Goal: Task Accomplishment & Management: Manage account settings

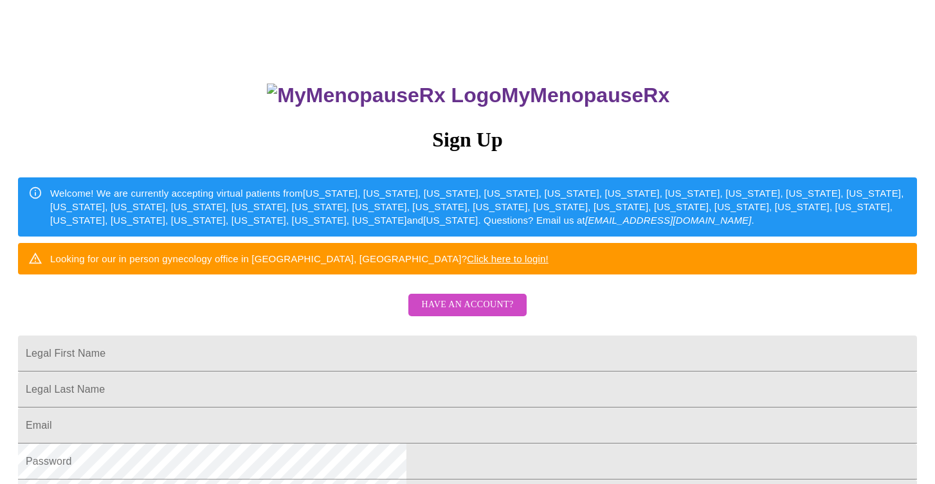
scroll to position [41, 0]
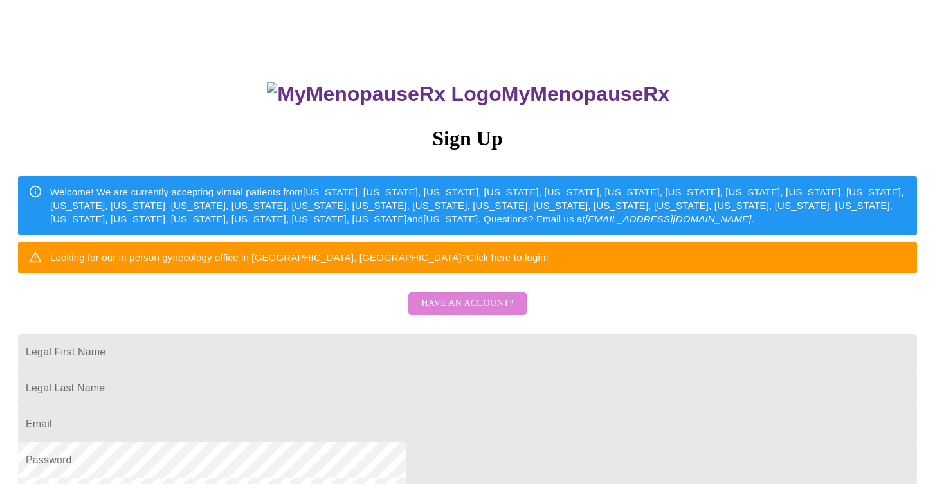
click at [462, 312] on span "Have an account?" at bounding box center [467, 304] width 92 height 16
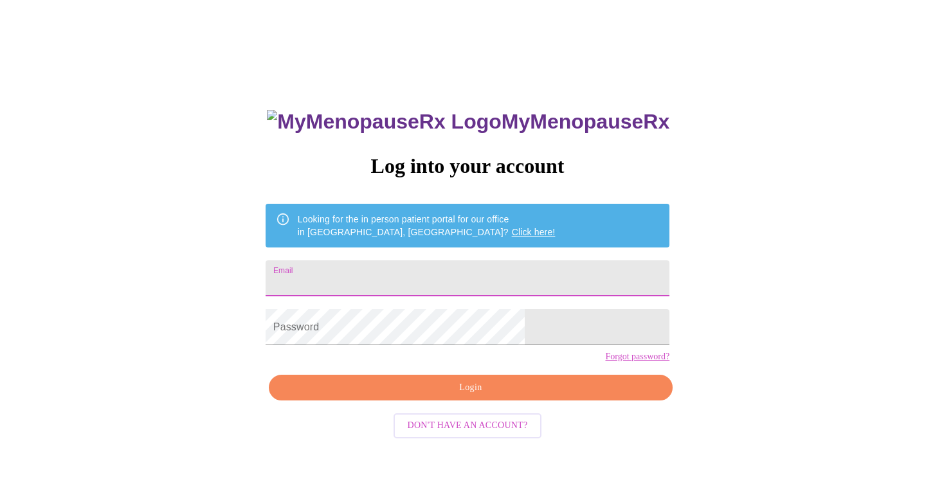
type input "anneabbruzzese@yahoo.com"
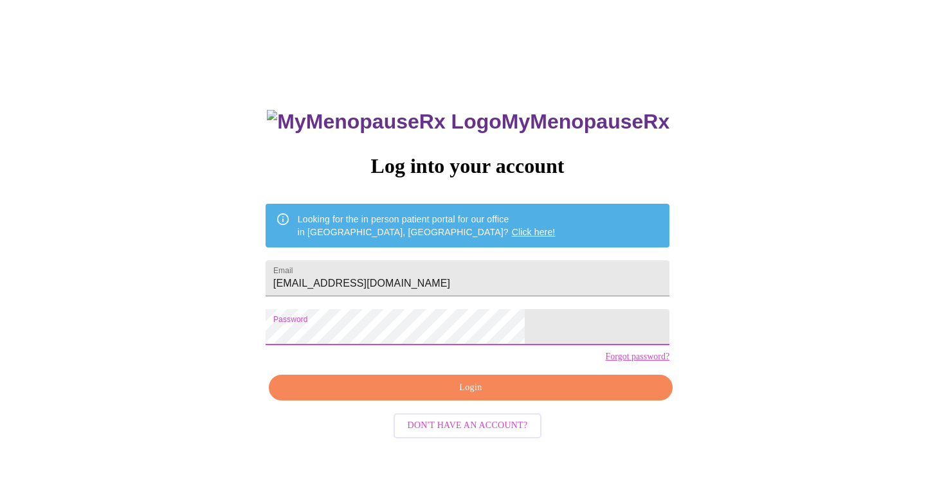
click at [432, 396] on span "Login" at bounding box center [471, 388] width 374 height 16
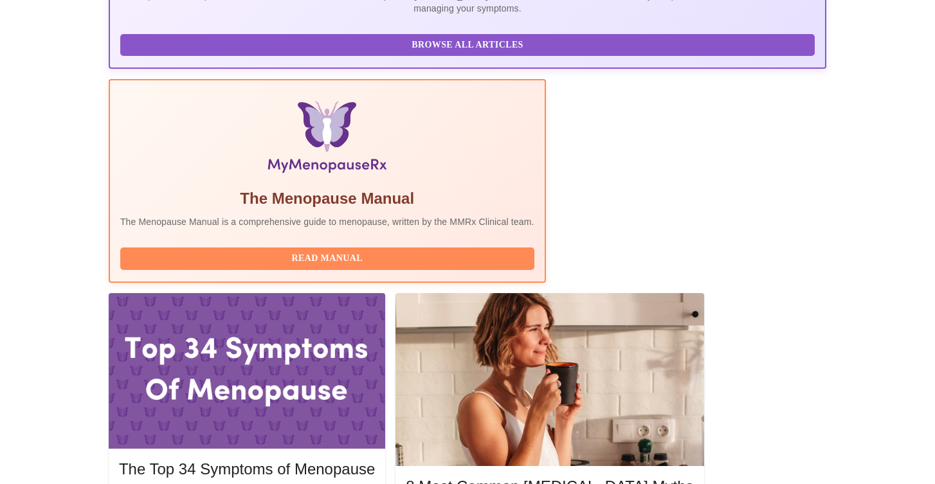
scroll to position [333, 0]
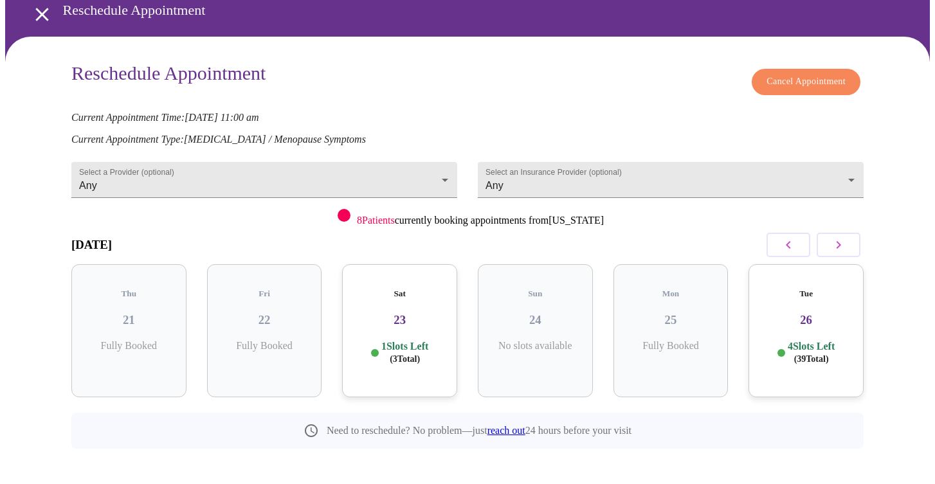
scroll to position [57, 0]
click at [842, 77] on span "Cancel Appointment" at bounding box center [806, 83] width 79 height 16
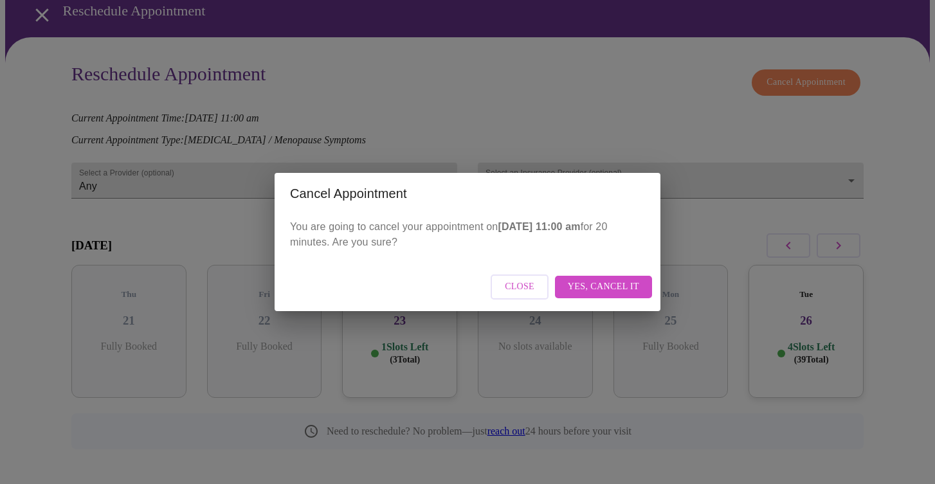
click at [585, 285] on span "Yes, cancel it" at bounding box center [603, 287] width 71 height 16
